Goal: Communication & Community: Answer question/provide support

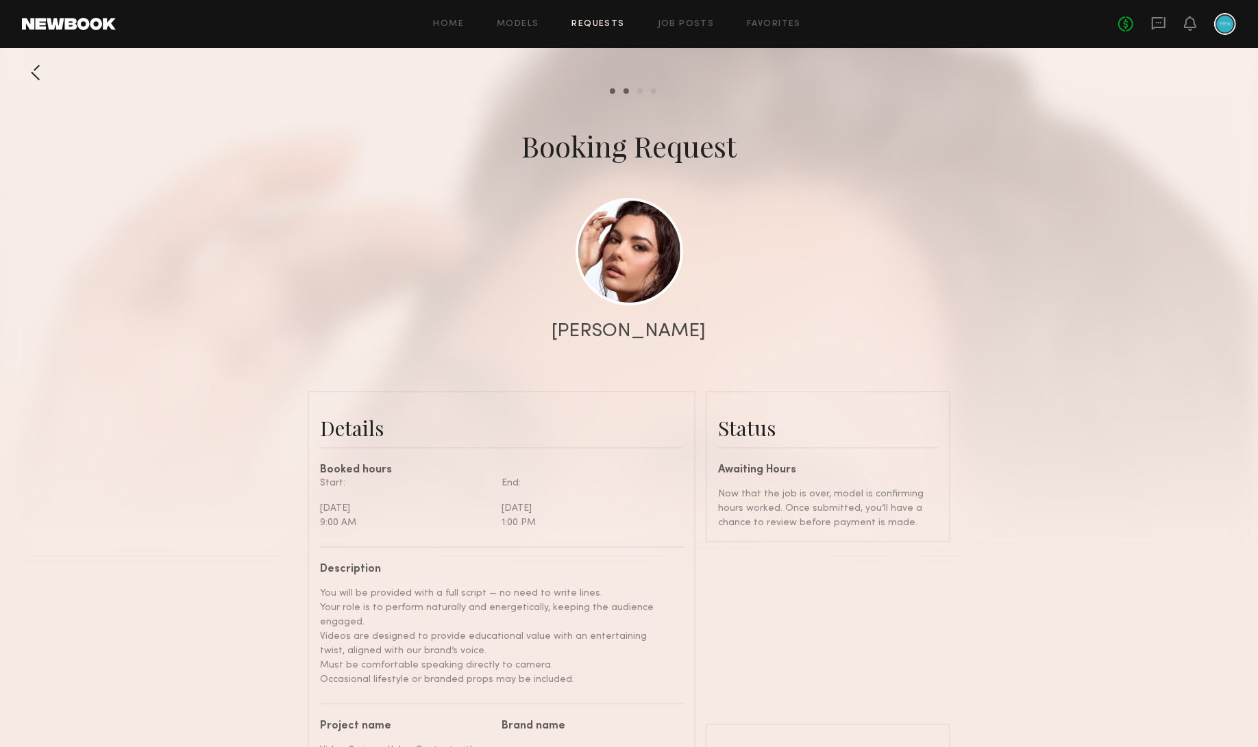
scroll to position [449, 0]
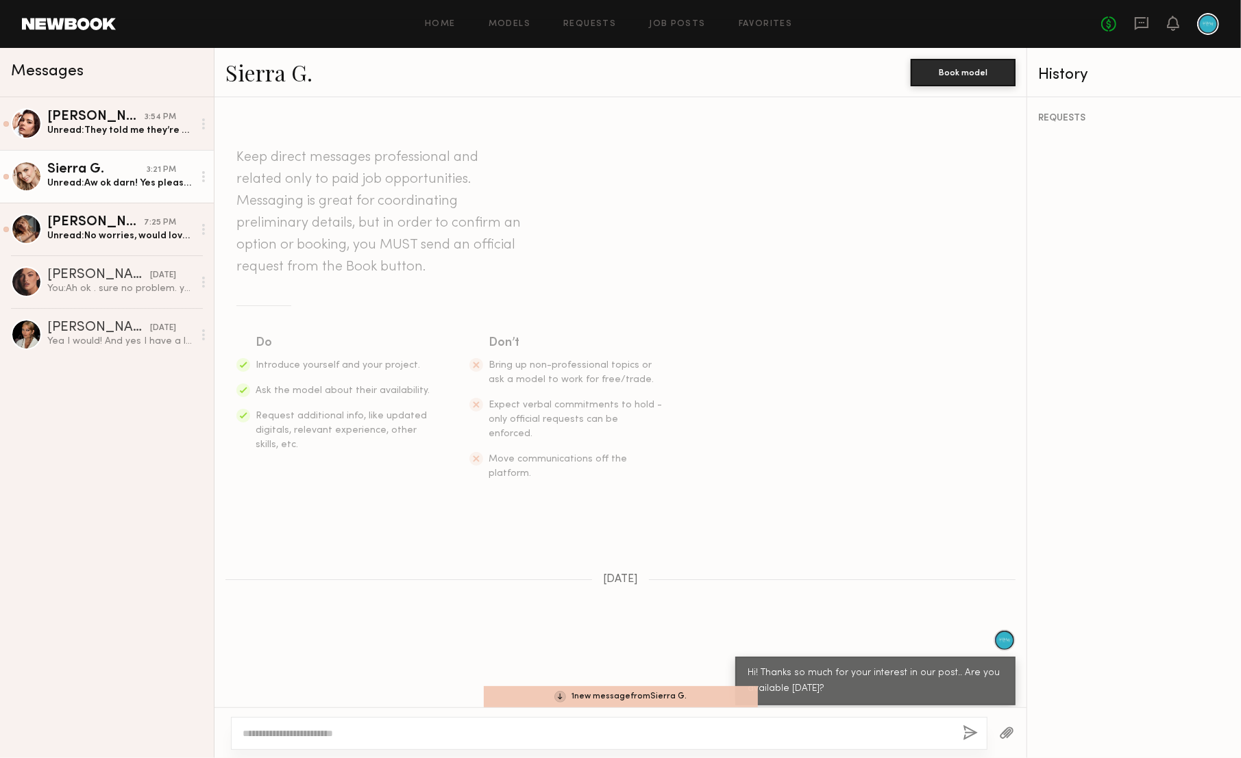
scroll to position [545, 0]
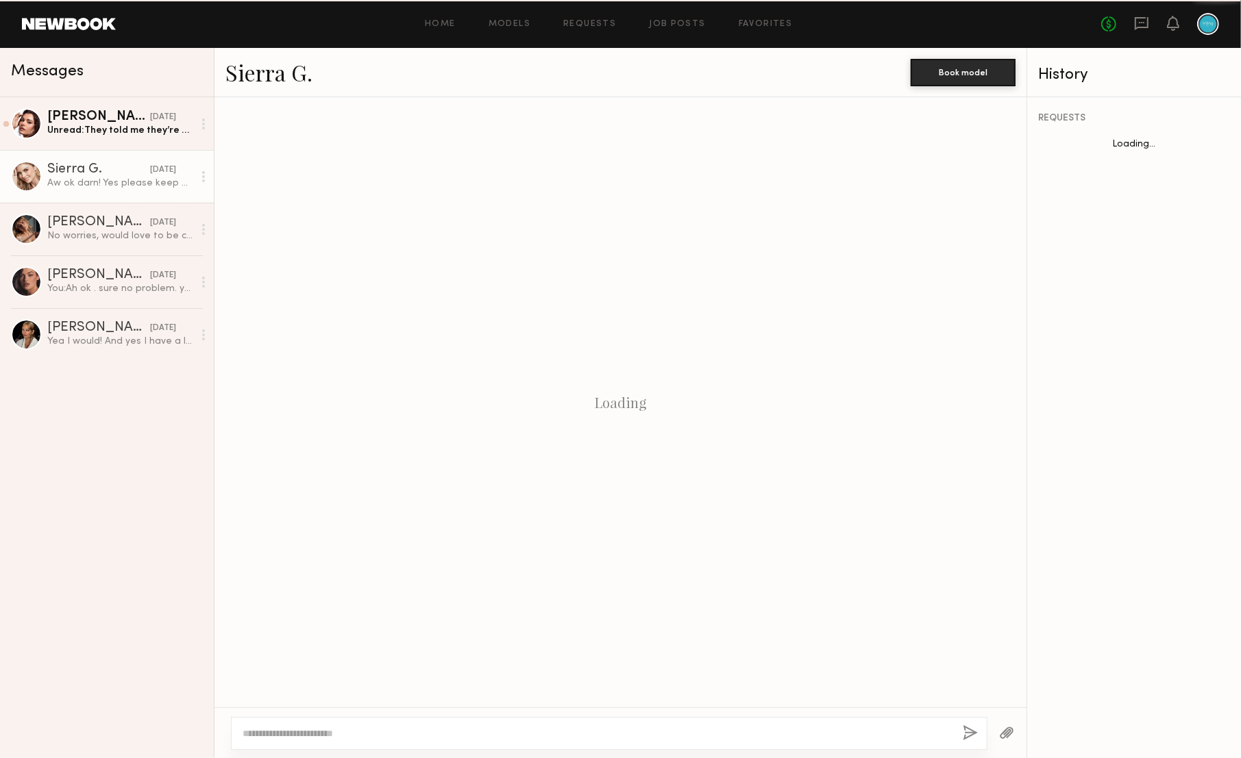
scroll to position [610, 0]
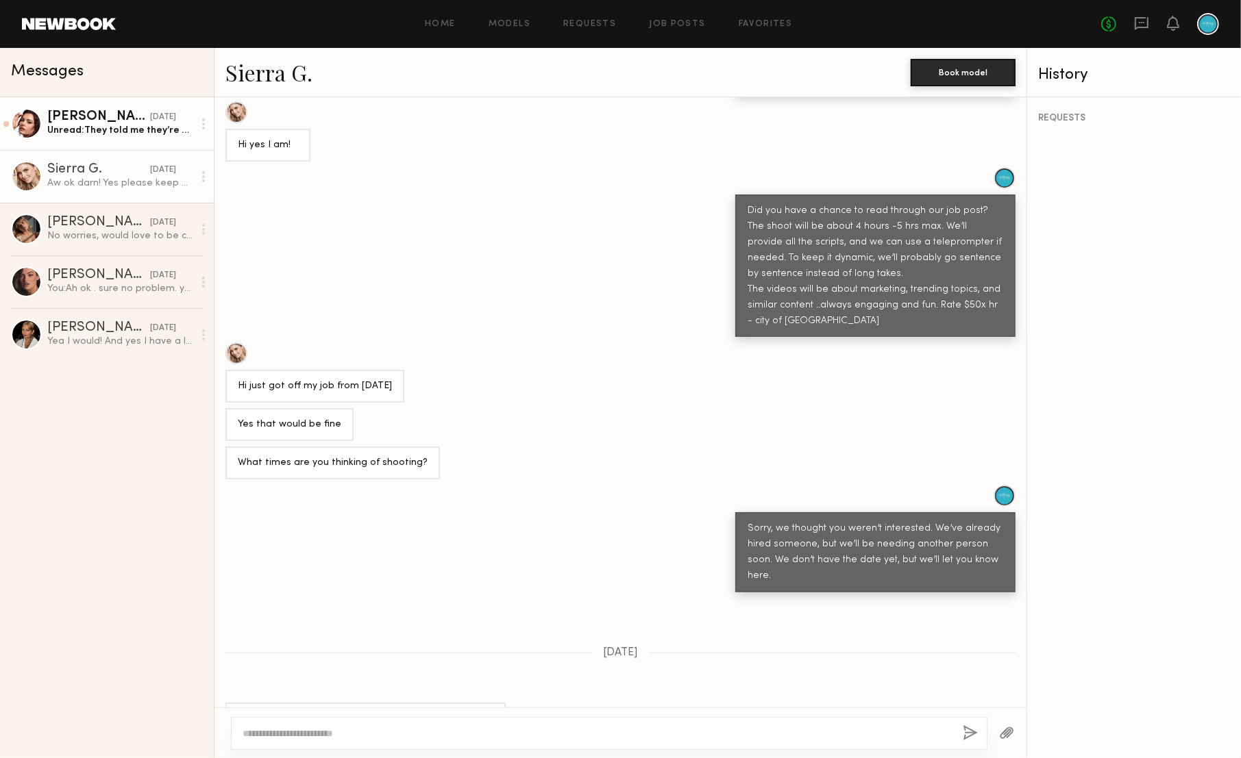
click at [123, 125] on div "Unread: They told me they’re going to reach out to you directly!!" at bounding box center [120, 130] width 146 height 13
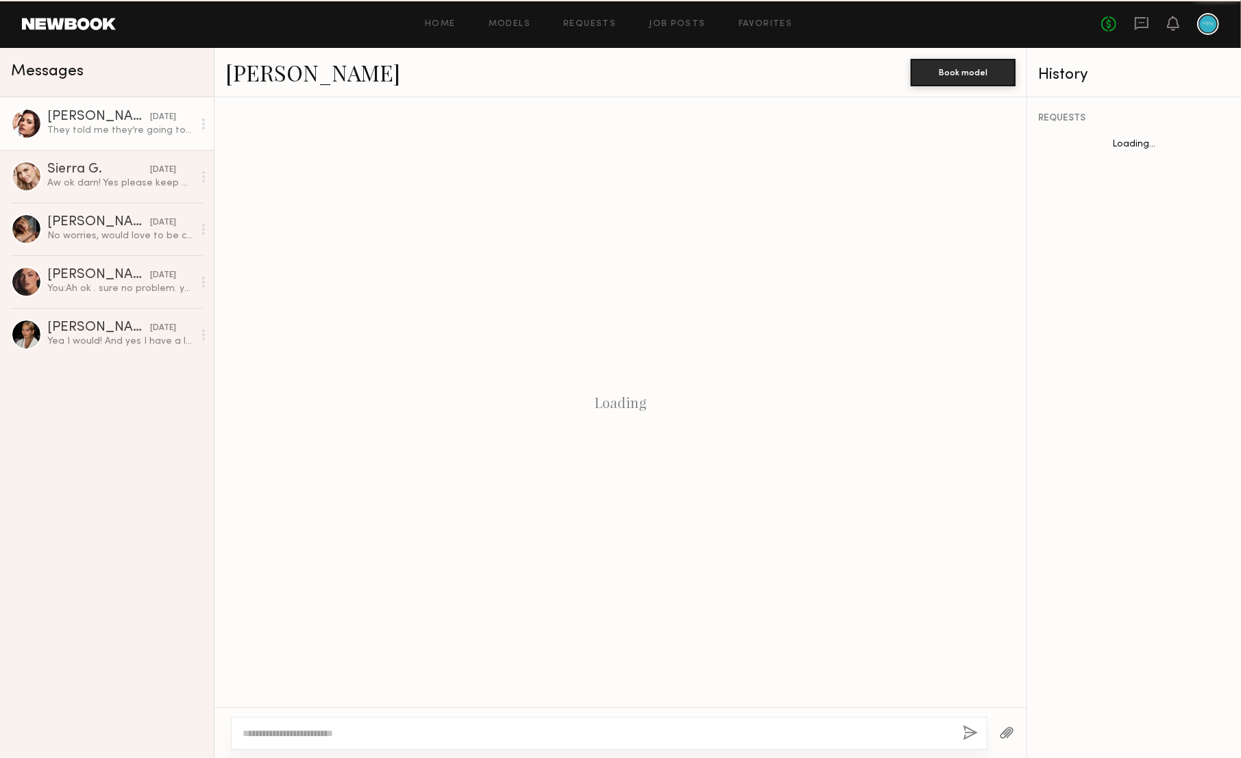
scroll to position [50, 0]
